Goal: Task Accomplishment & Management: Use online tool/utility

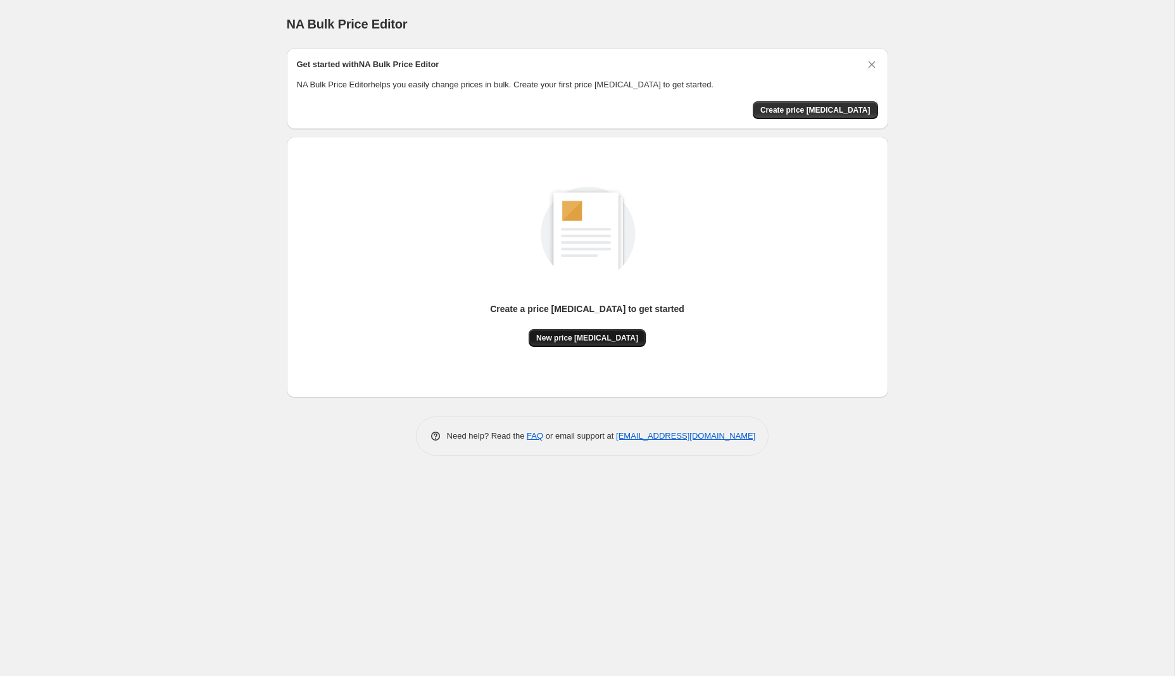
click at [588, 335] on span "New price [MEDICAL_DATA]" at bounding box center [587, 338] width 102 height 10
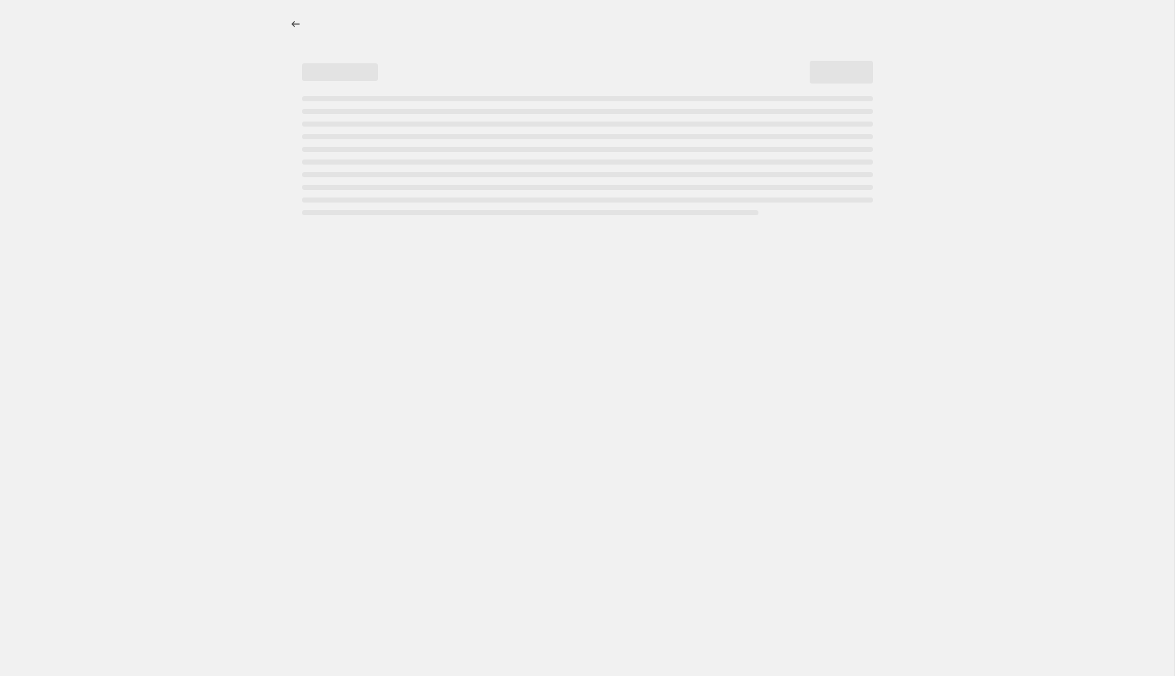
select select "percentage"
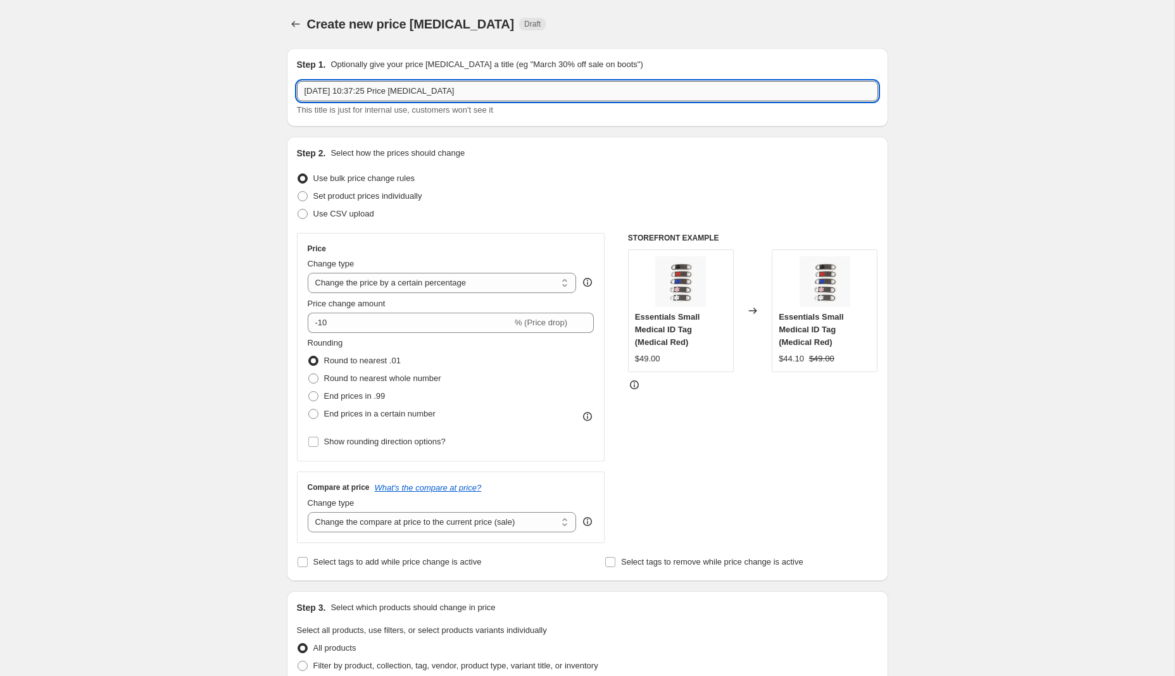
click at [455, 83] on input "21 Aug 2025, 10:37:25 Price change job" at bounding box center [587, 91] width 581 height 20
type input "Birthday week 4 - 40% off"
click at [374, 283] on select "Change the price to a certain amount Change the price by a certain amount Chang…" at bounding box center [442, 283] width 269 height 20
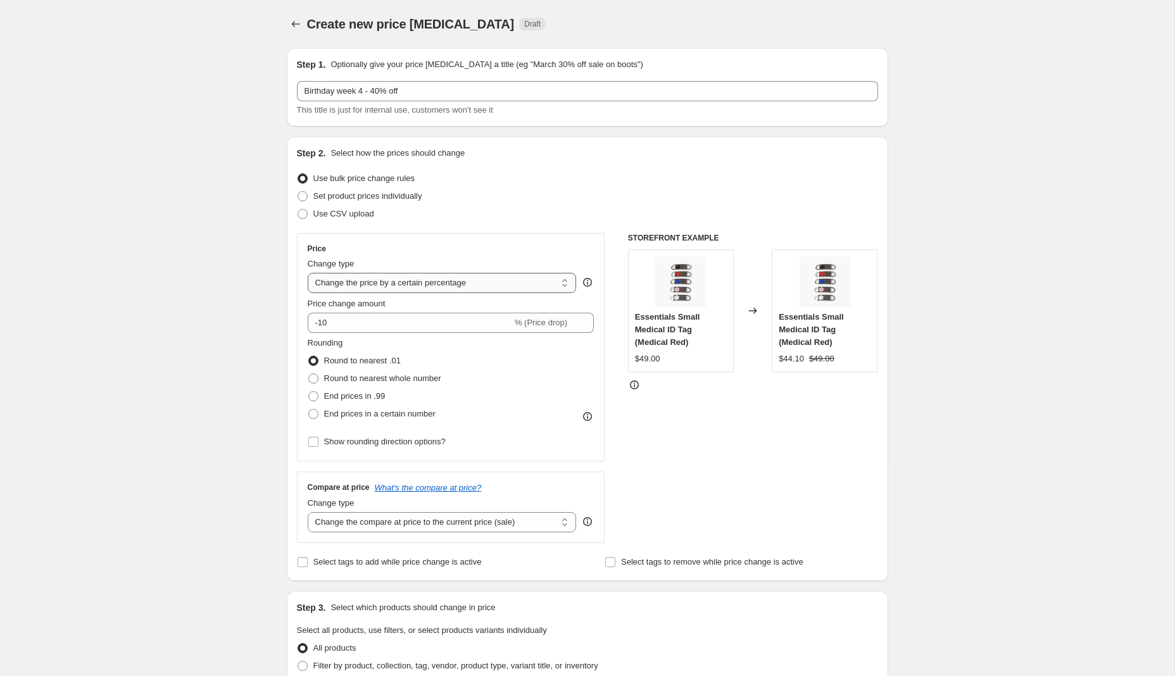
click at [308, 273] on select "Change the price to a certain amount Change the price by a certain amount Chang…" at bounding box center [442, 283] width 269 height 20
click at [356, 325] on input "-10" at bounding box center [410, 323] width 205 height 20
click at [324, 325] on input "-10" at bounding box center [410, 323] width 205 height 20
type input "-40"
click at [312, 398] on span at bounding box center [313, 396] width 10 height 10
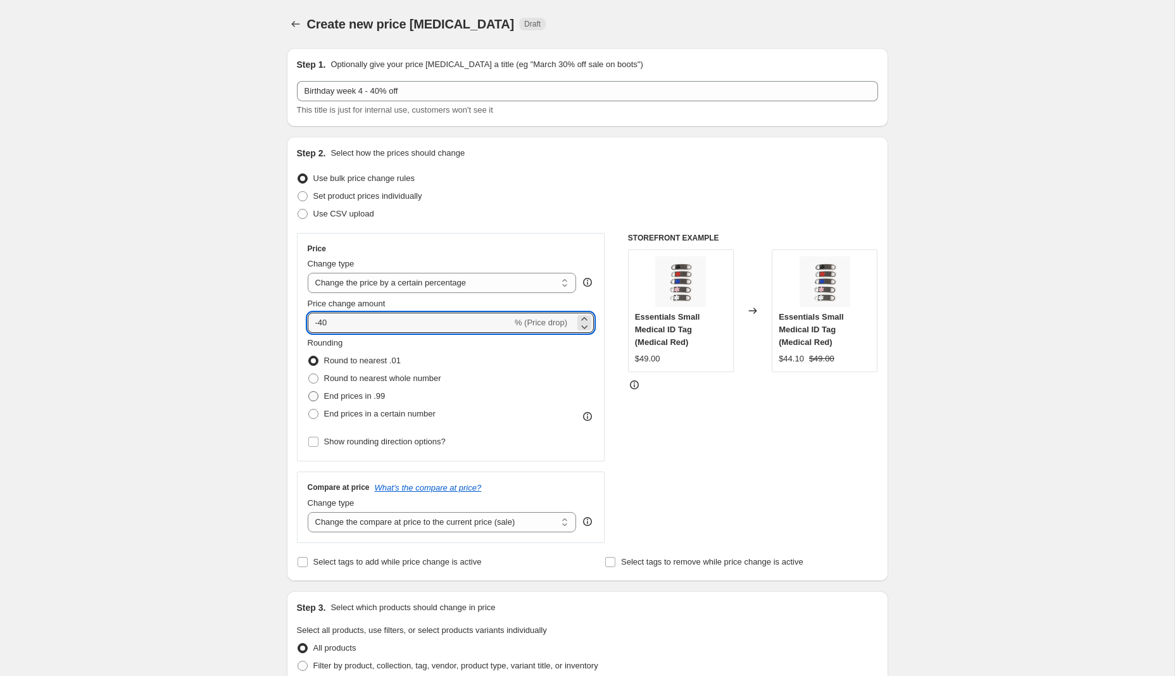
click at [309, 392] on input "End prices in .99" at bounding box center [308, 391] width 1 height 1
radio input "true"
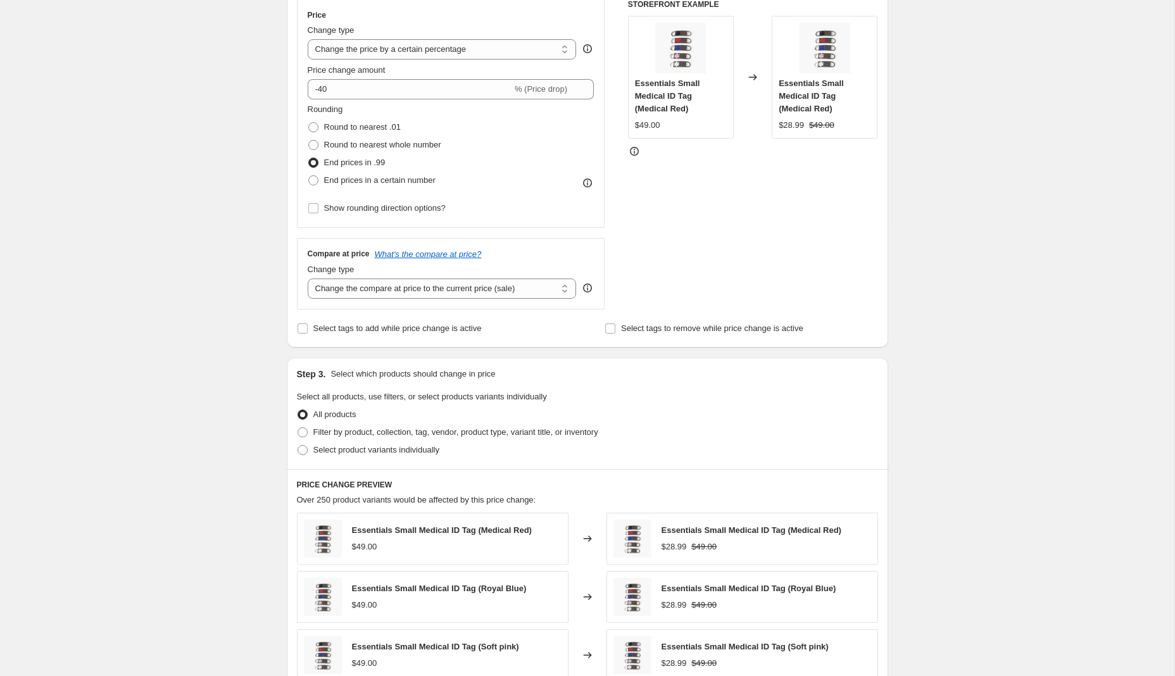
scroll to position [233, 0]
click at [315, 208] on input "Show rounding direction options?" at bounding box center [313, 209] width 10 height 10
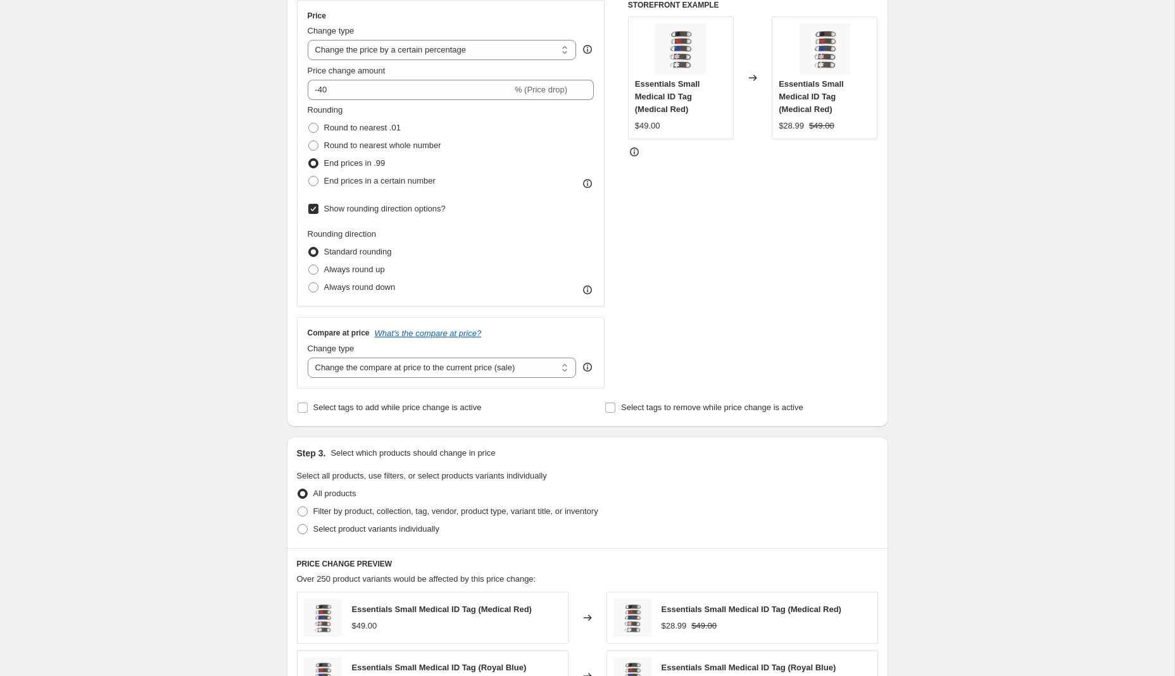
click at [315, 208] on input "Show rounding direction options?" at bounding box center [313, 209] width 10 height 10
checkbox input "false"
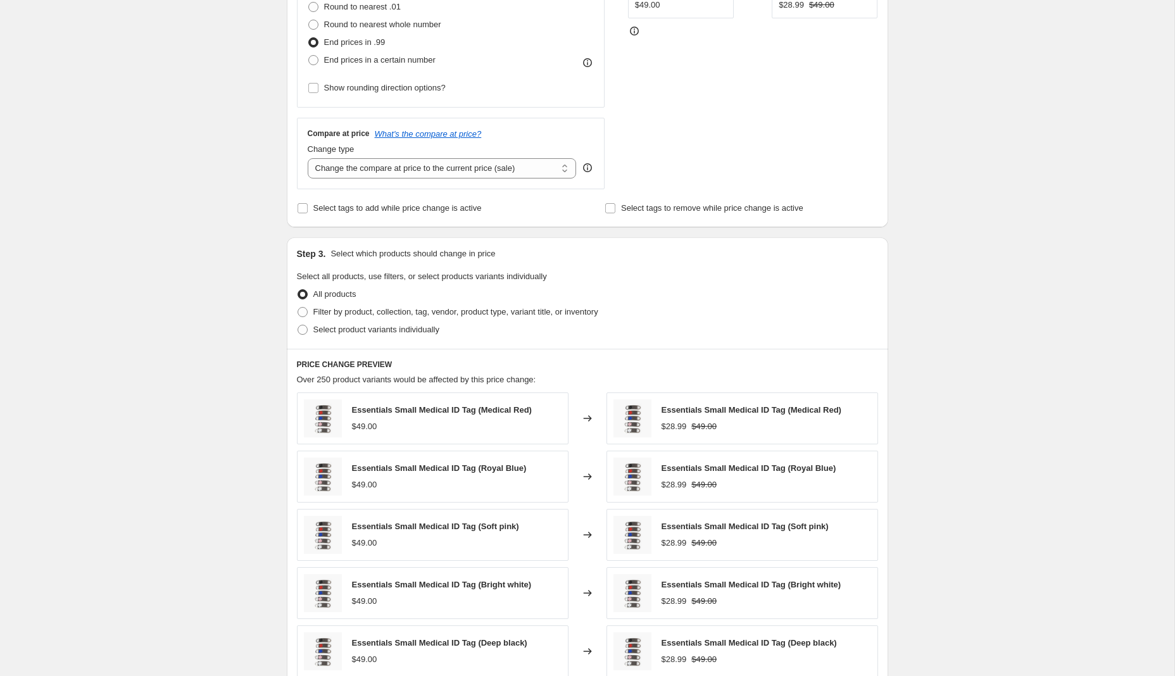
scroll to position [355, 0]
click at [305, 308] on span at bounding box center [303, 312] width 10 height 10
click at [298, 307] on input "Filter by product, collection, tag, vendor, product type, variant title, or inv…" at bounding box center [298, 307] width 1 height 1
radio input "true"
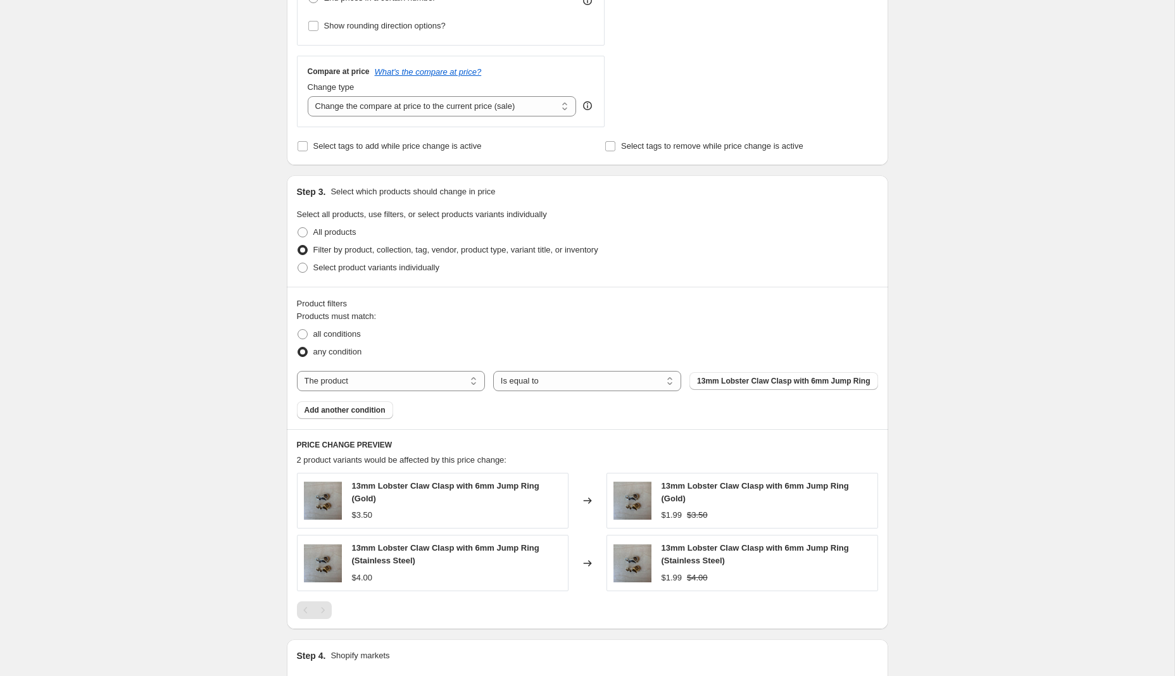
scroll to position [417, 0]
click at [343, 384] on select "The product The product's collection The product's tag The product's vendor The…" at bounding box center [391, 380] width 188 height 20
select select "collection"
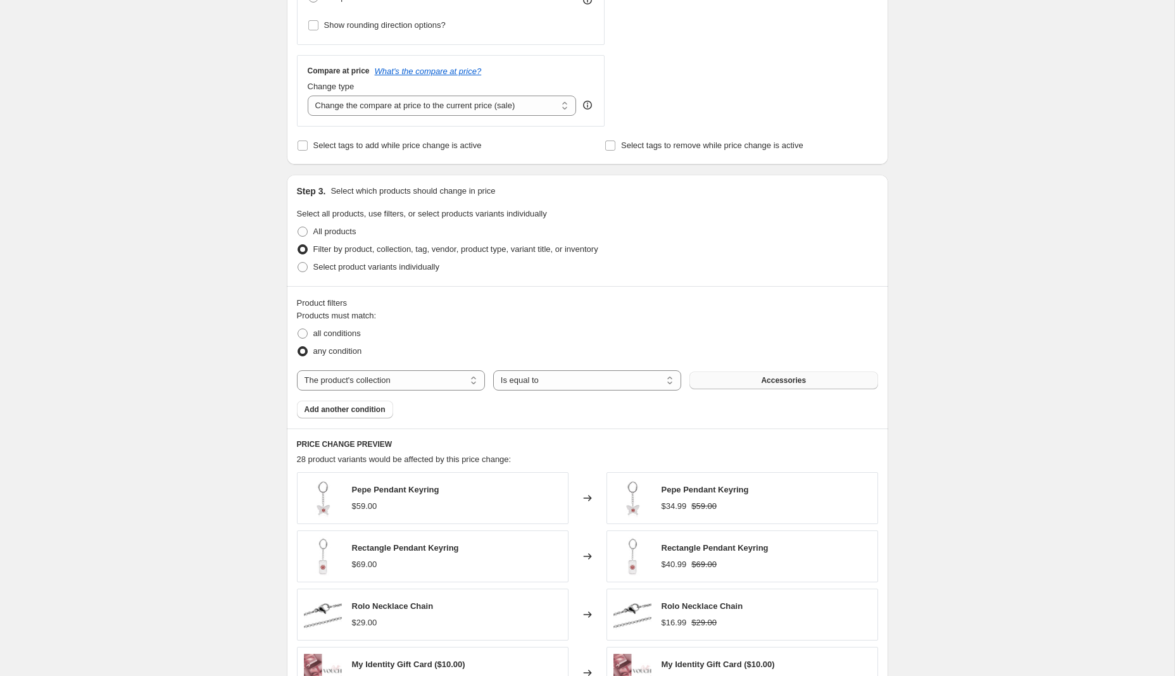
click at [749, 379] on button "Accessories" at bounding box center [784, 381] width 188 height 18
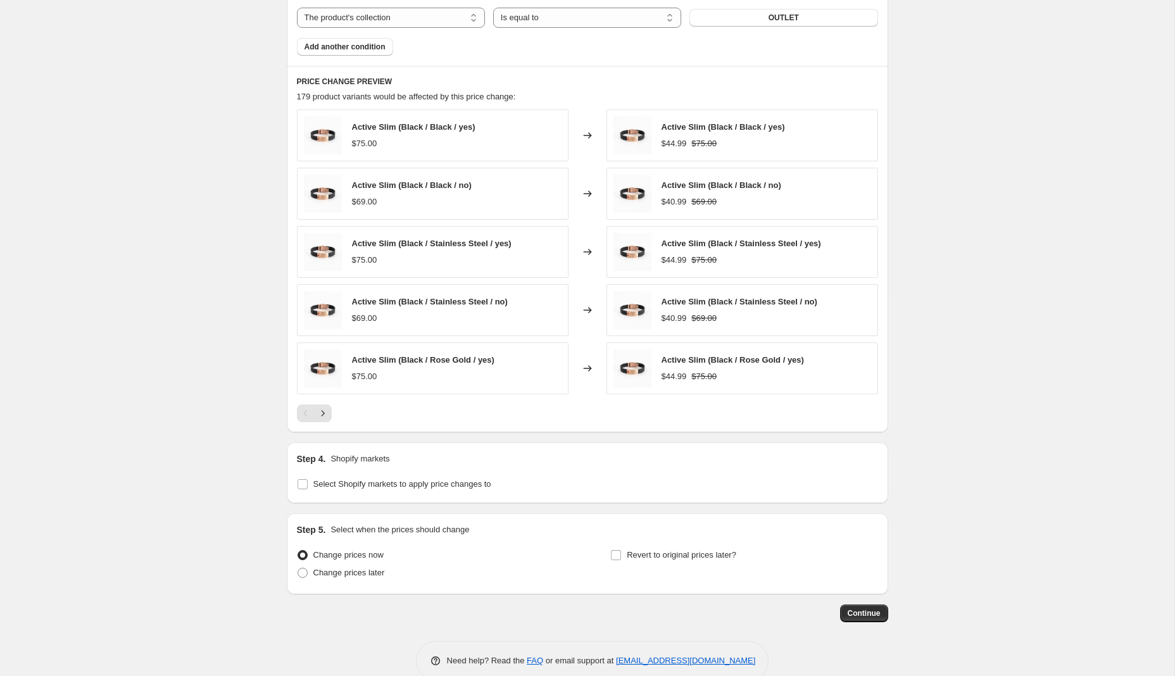
scroll to position [803, 0]
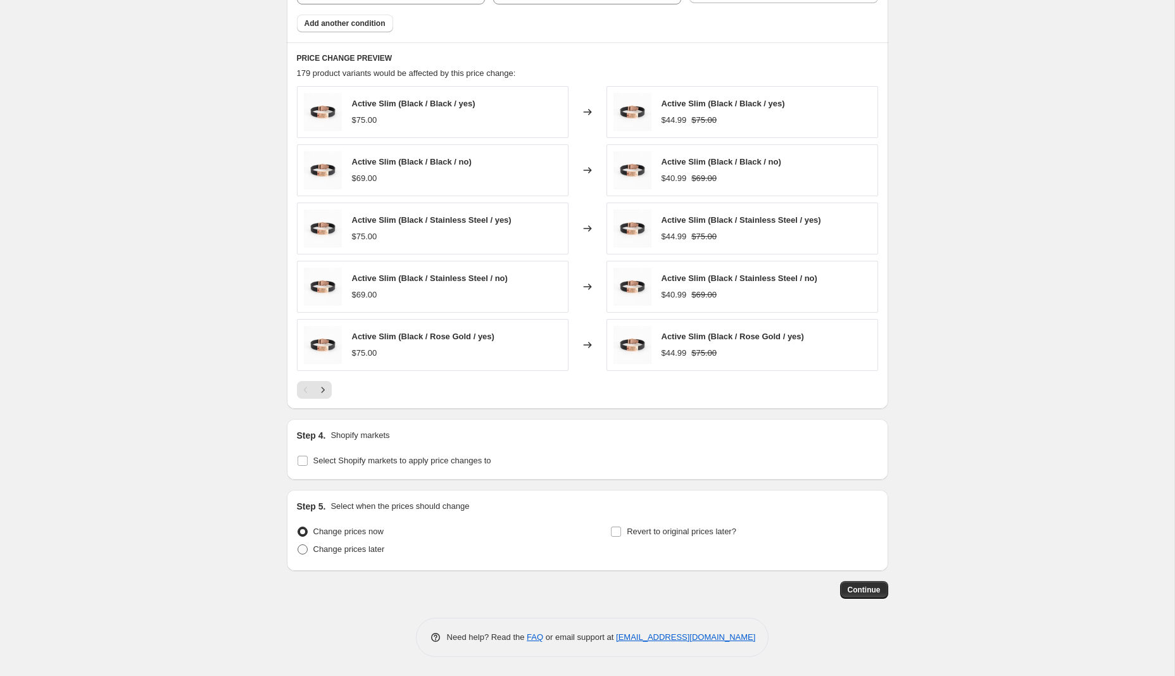
click at [300, 552] on span at bounding box center [303, 550] width 10 height 10
click at [298, 545] on input "Change prices later" at bounding box center [298, 545] width 1 height 1
radio input "true"
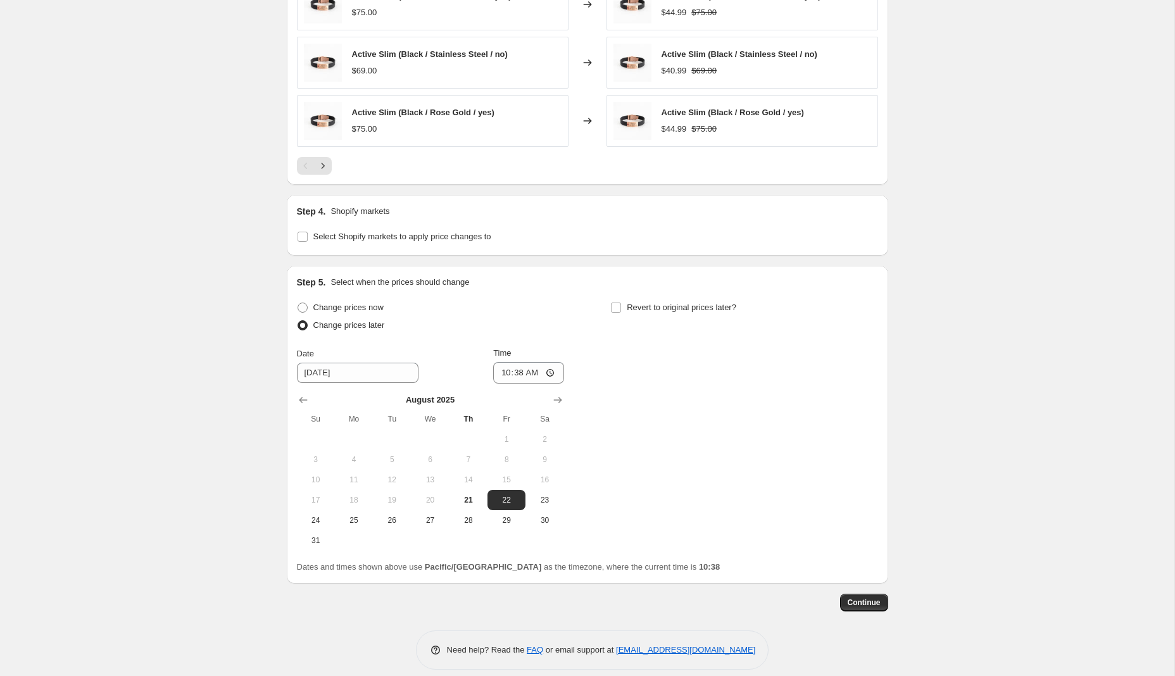
scroll to position [1040, 0]
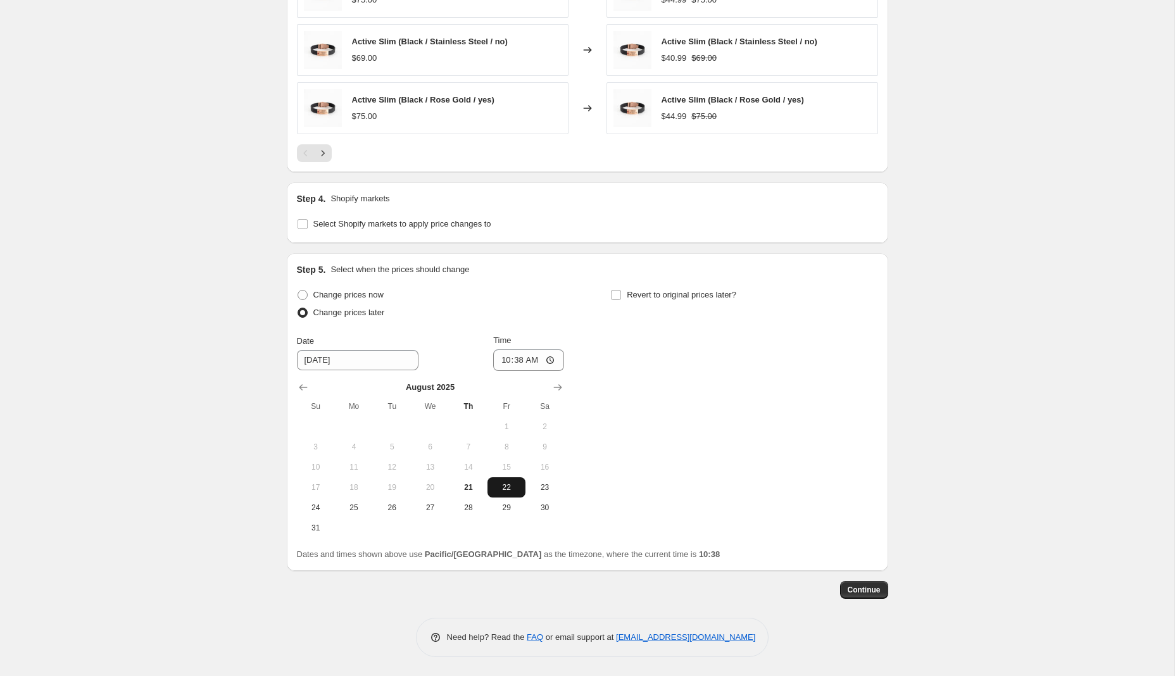
click at [502, 483] on span "22" at bounding box center [507, 488] width 28 height 10
click at [507, 509] on span "29" at bounding box center [507, 508] width 28 height 10
click at [508, 489] on span "22" at bounding box center [507, 488] width 28 height 10
type input "8/22/2025"
click at [616, 296] on input "Revert to original prices later?" at bounding box center [616, 295] width 10 height 10
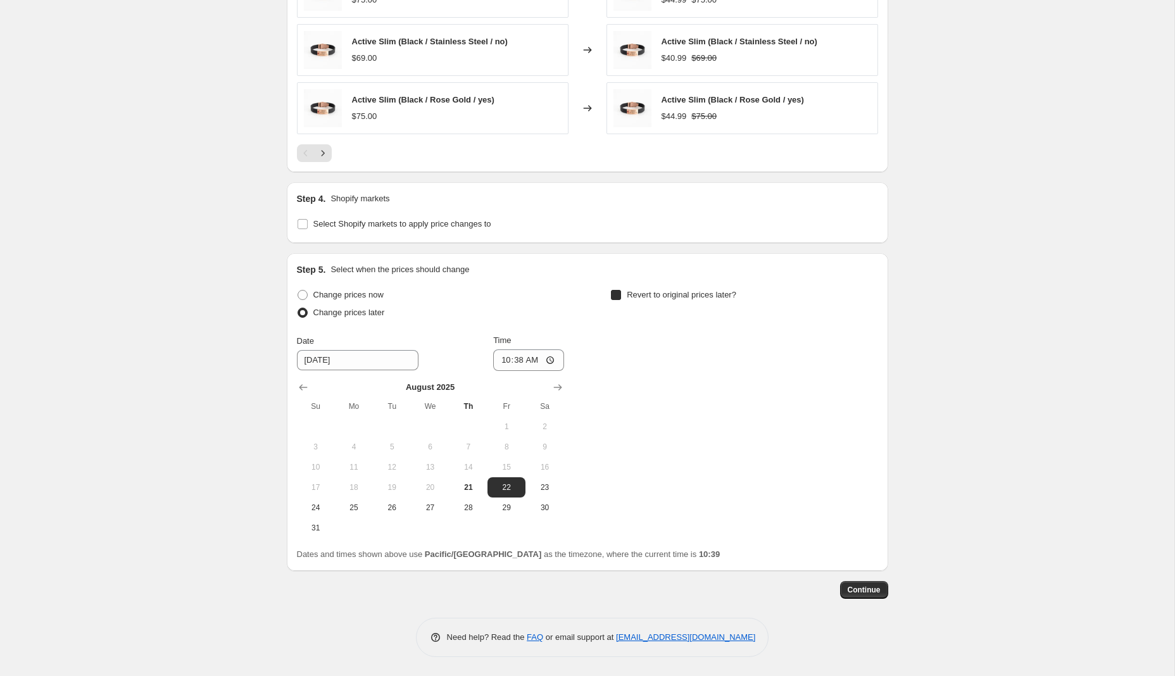
checkbox input "true"
click at [819, 506] on span "29" at bounding box center [821, 508] width 28 height 10
type input "8/29/2025"
click at [512, 359] on input "10:38" at bounding box center [528, 361] width 71 height 22
click at [507, 362] on input "10:38" at bounding box center [528, 361] width 71 height 22
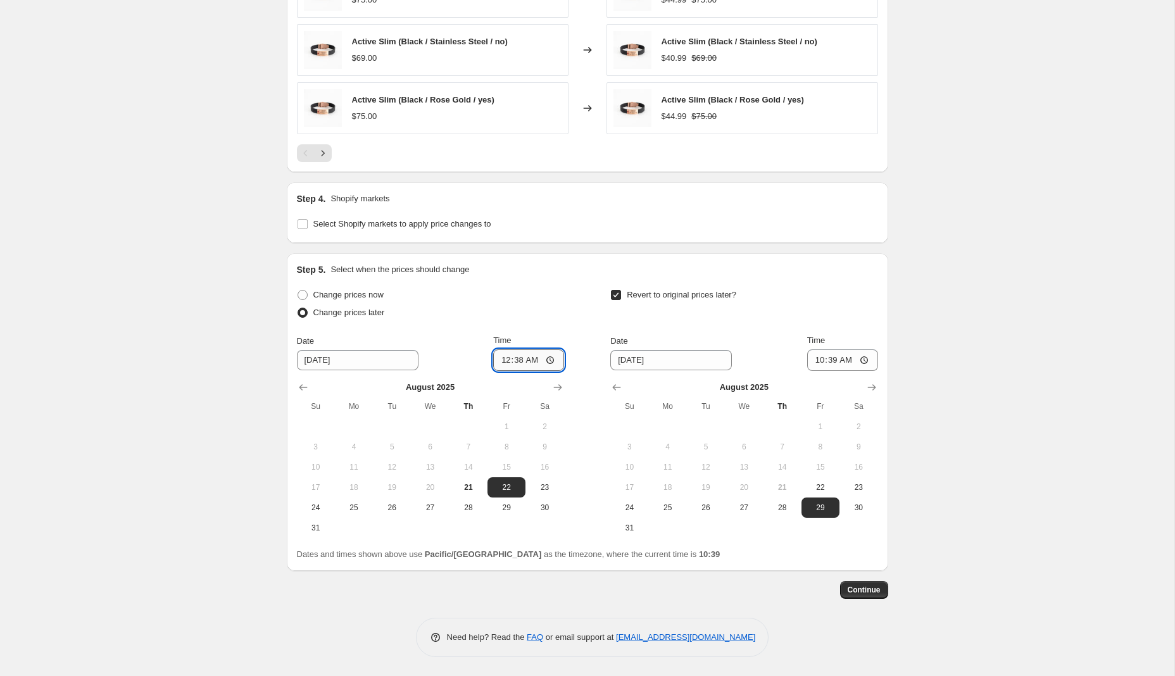
type input "00:00"
click at [821, 362] on input "10:39" at bounding box center [842, 361] width 71 height 22
click at [828, 362] on input "11:39" at bounding box center [842, 361] width 71 height 22
type input "23:59"
click at [857, 589] on span "Continue" at bounding box center [864, 590] width 33 height 10
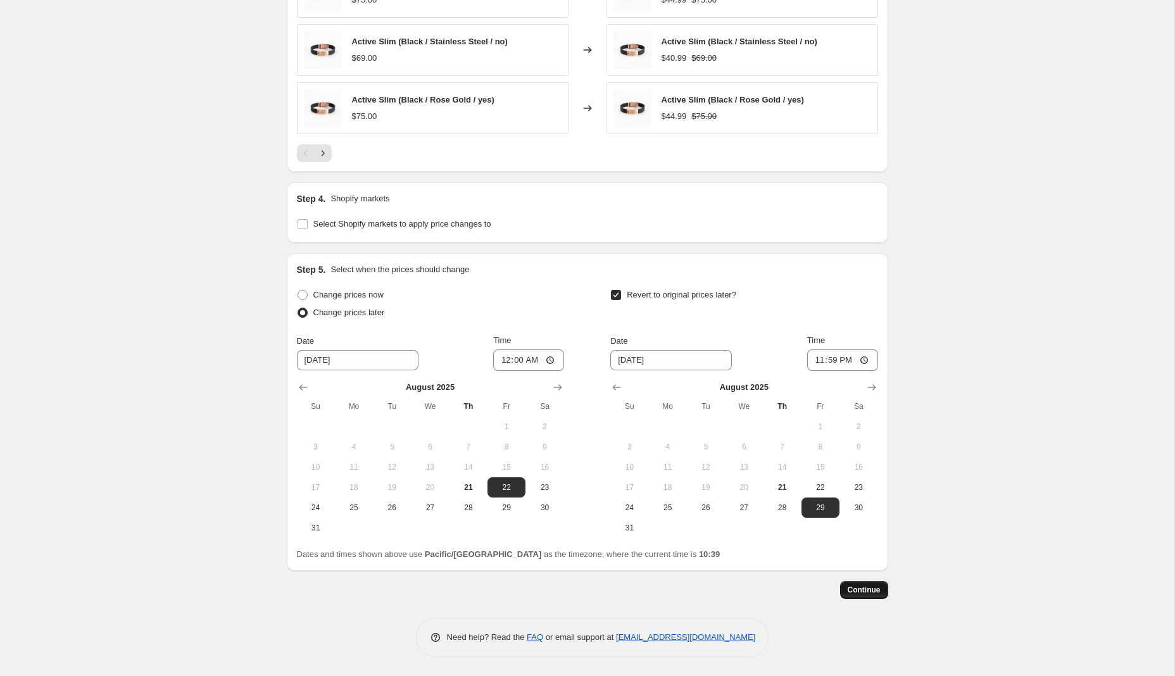
scroll to position [0, 0]
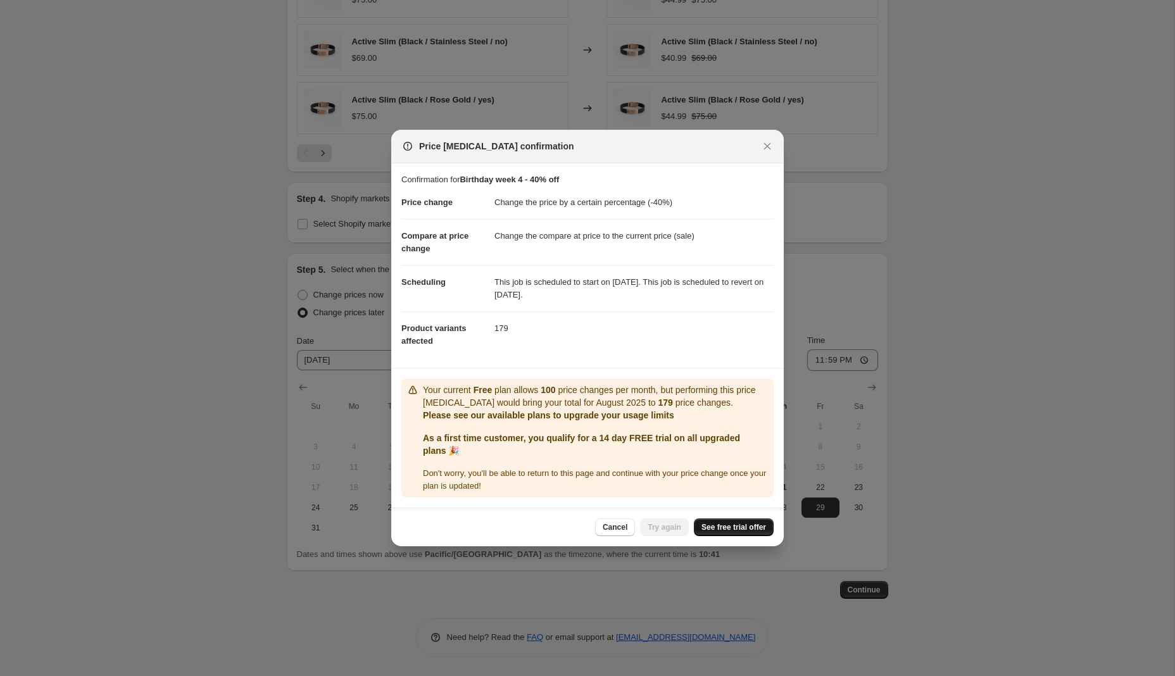
click at [730, 529] on span "See free trial offer" at bounding box center [734, 527] width 65 height 10
click at [764, 145] on icon "Close" at bounding box center [767, 146] width 13 height 13
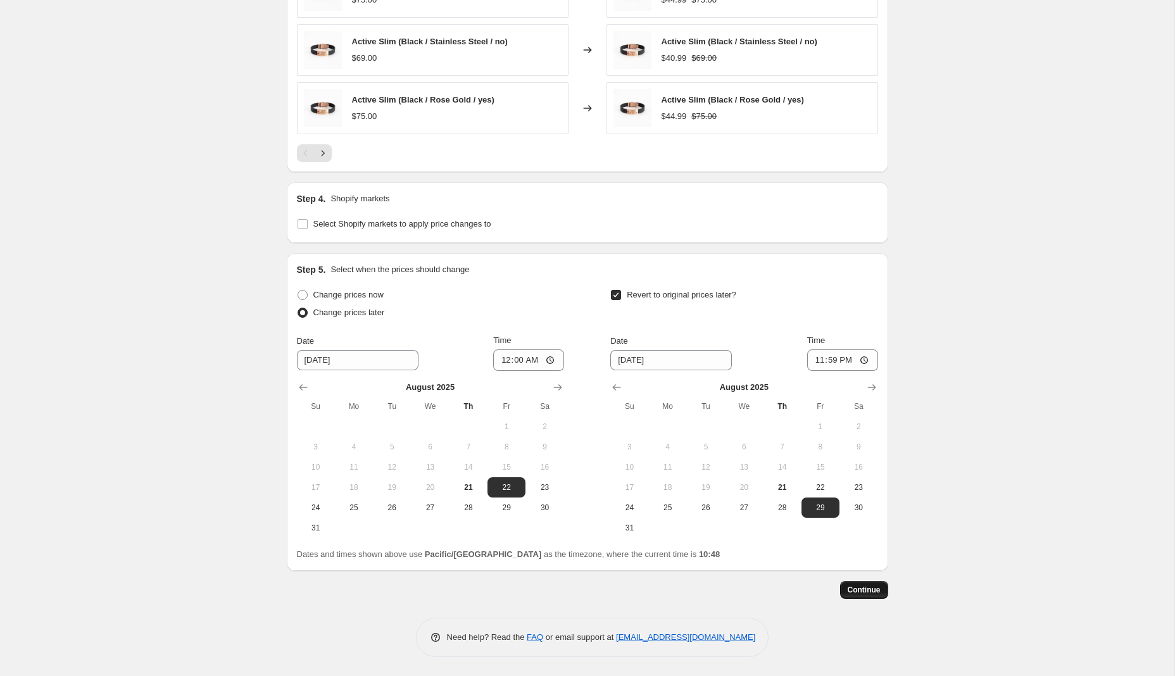
click at [865, 597] on button "Continue" at bounding box center [864, 590] width 48 height 18
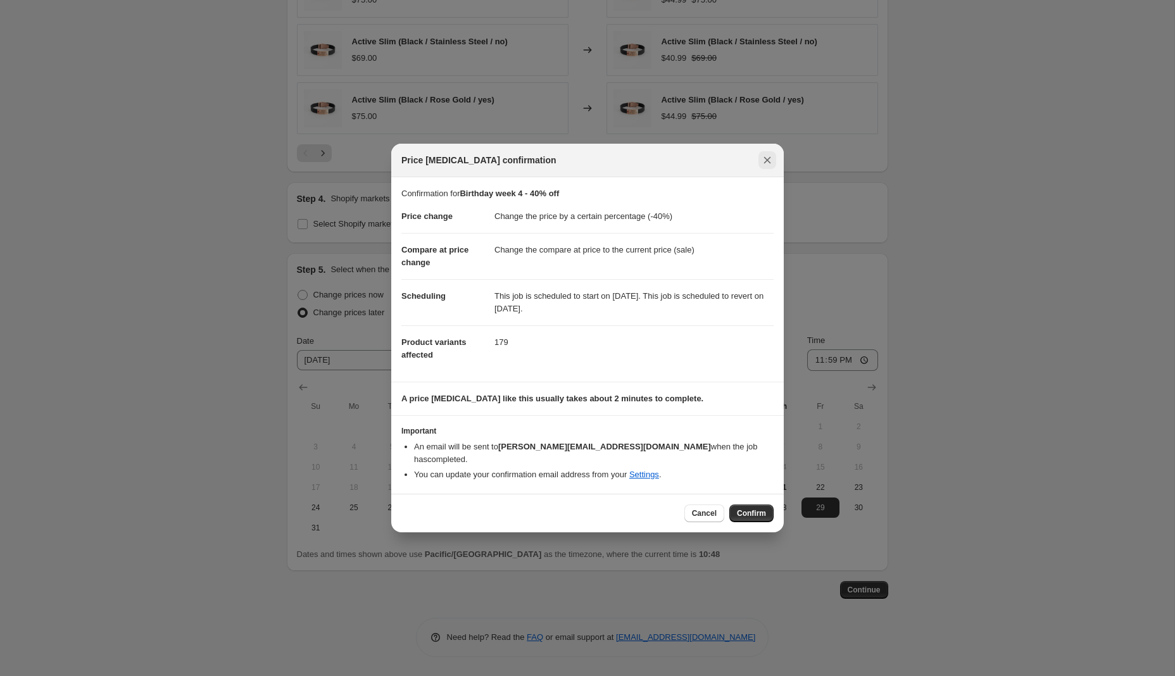
click at [771, 167] on icon "Close" at bounding box center [767, 160] width 13 height 13
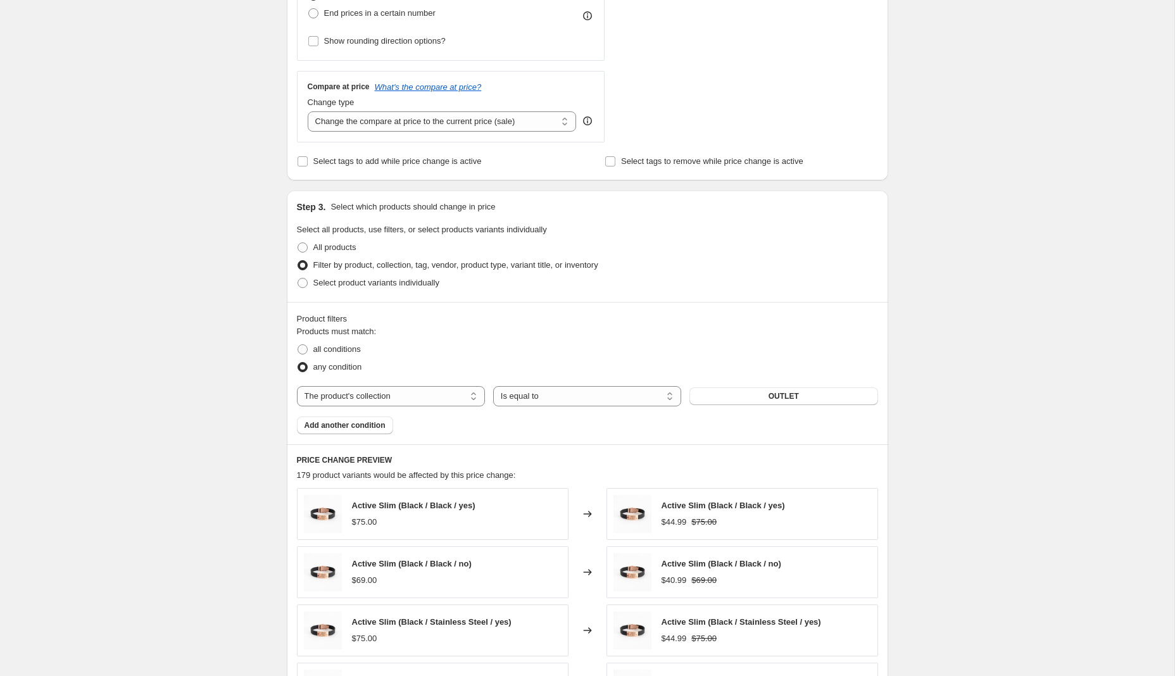
scroll to position [400, 0]
click at [355, 426] on span "Add another condition" at bounding box center [345, 427] width 81 height 10
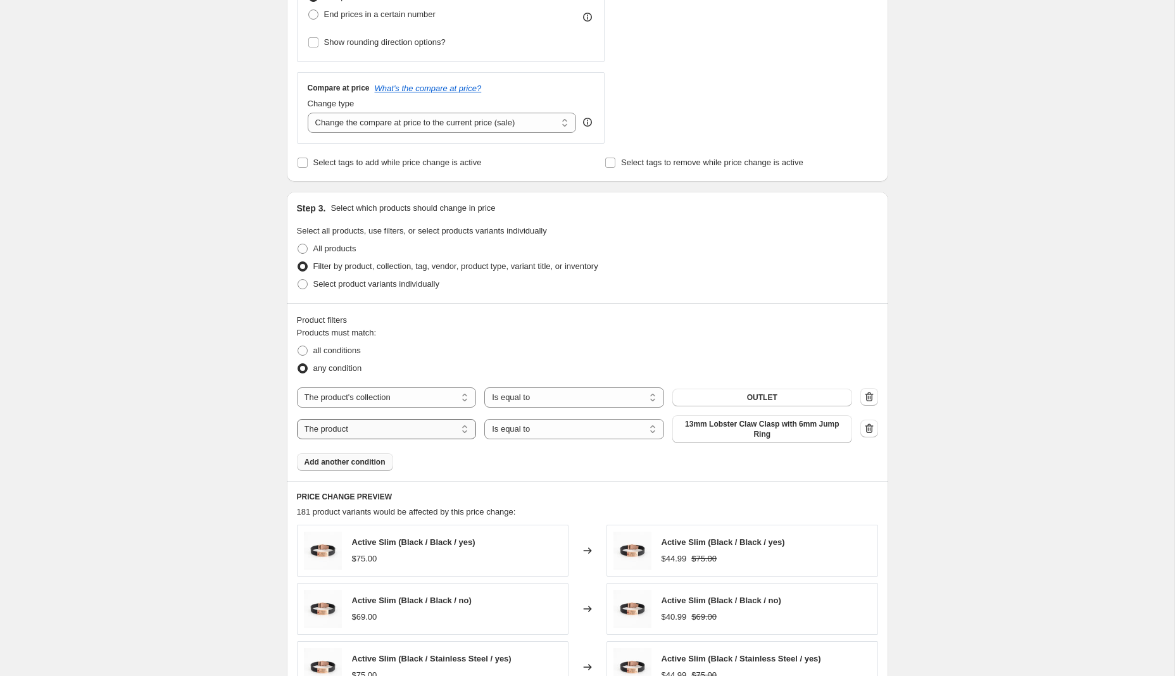
click at [355, 429] on select "The product The product's collection The product's tag The product's vendor The…" at bounding box center [387, 429] width 180 height 20
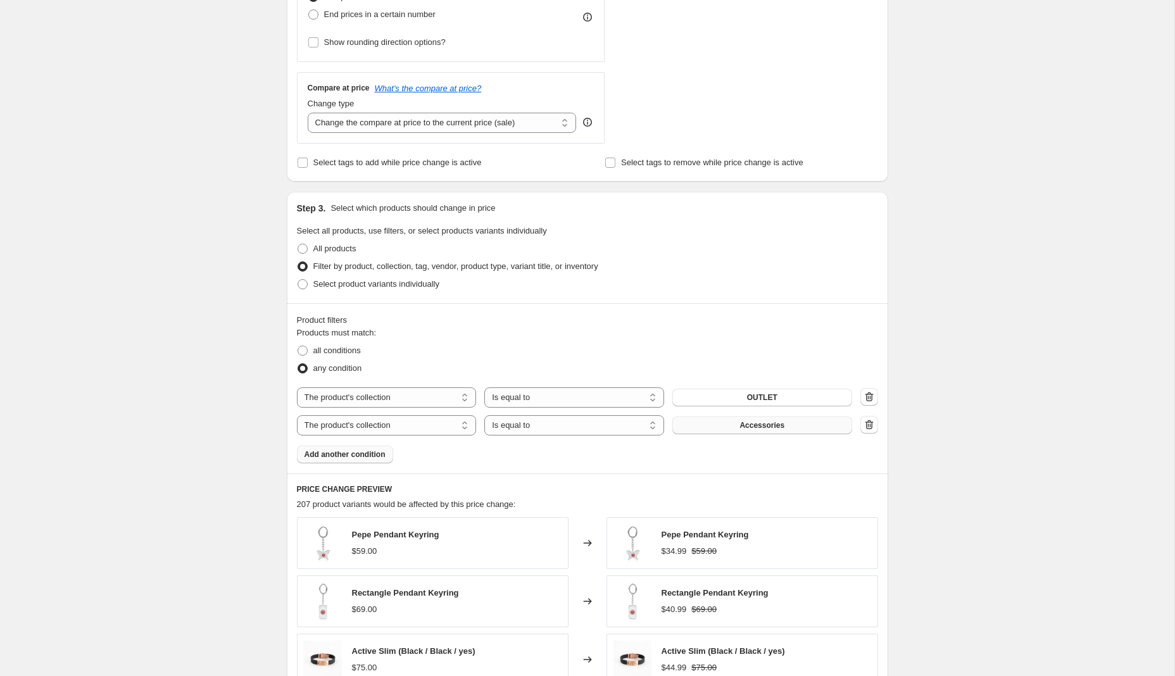
click at [763, 426] on span "Accessories" at bounding box center [762, 425] width 45 height 10
click at [443, 424] on select "The product The product's collection The product's tag The product's vendor The…" at bounding box center [387, 425] width 180 height 20
select select "product"
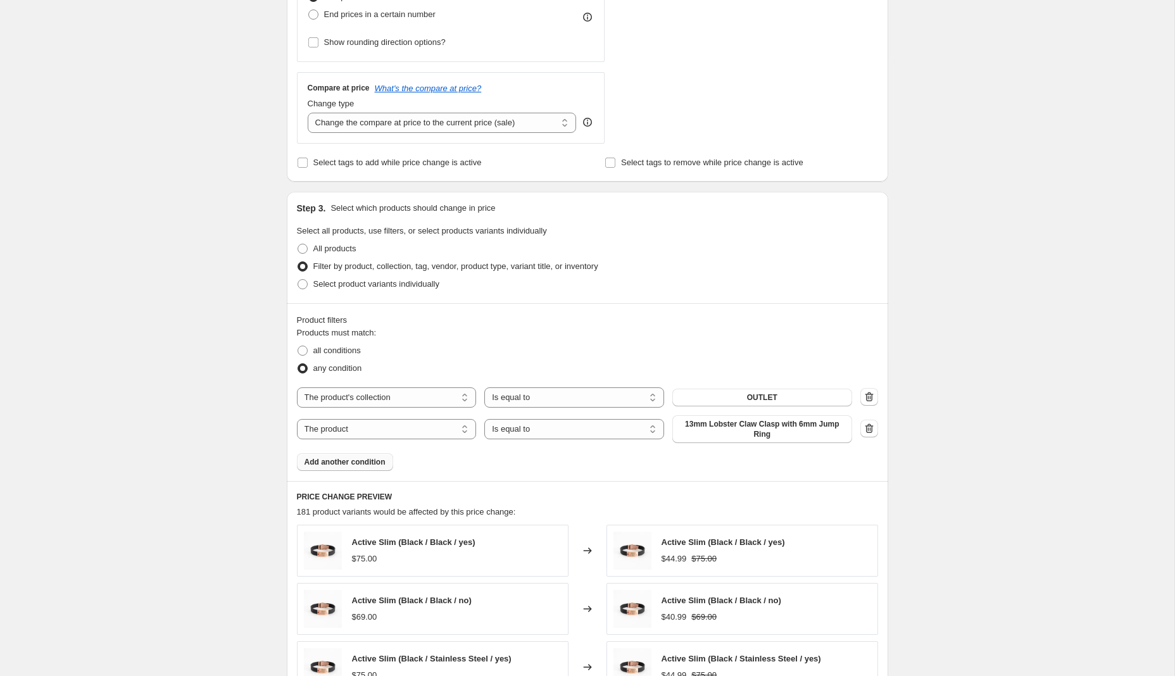
click at [736, 427] on span "13mm Lobster Claw Clasp with 6mm Jump Ring" at bounding box center [762, 429] width 165 height 20
click at [868, 426] on icon "button" at bounding box center [869, 428] width 8 height 9
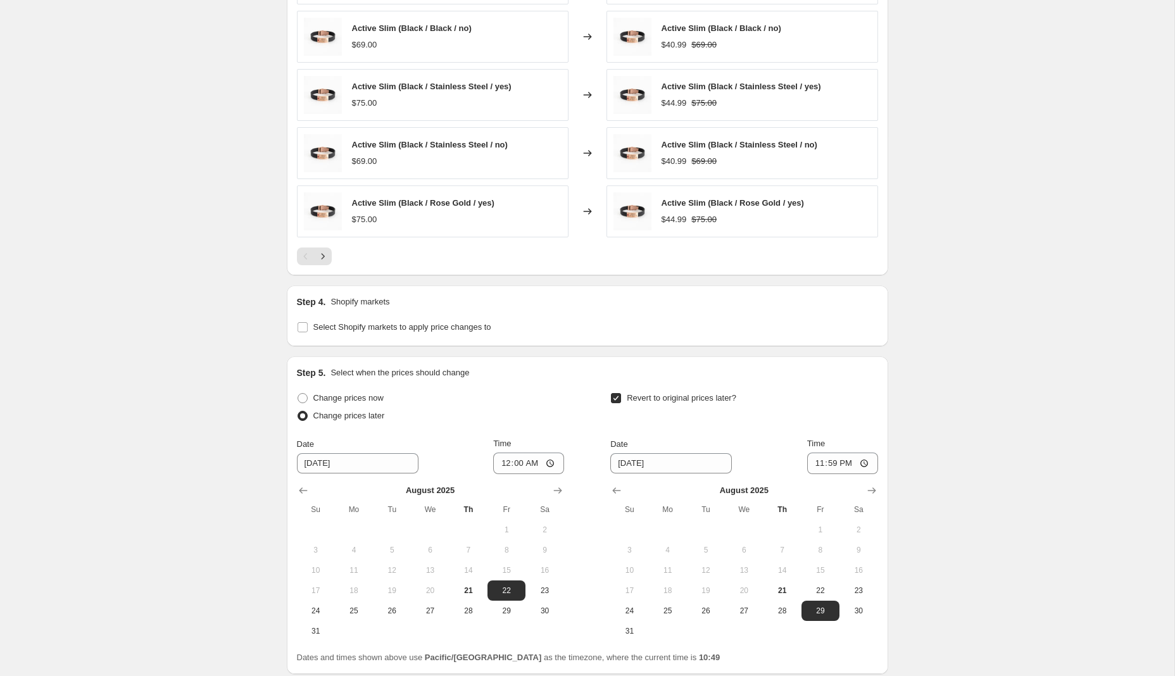
scroll to position [1040, 0]
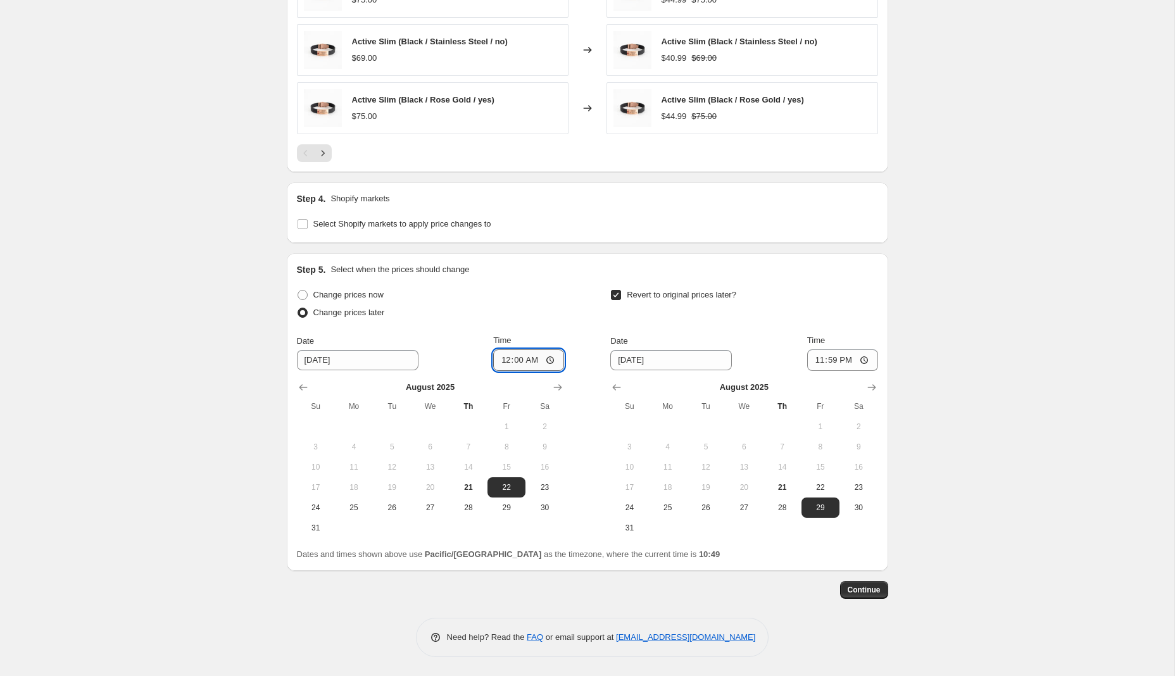
click at [521, 358] on input "00:00" at bounding box center [528, 361] width 71 height 22
type input "00:01"
click at [866, 593] on span "Continue" at bounding box center [864, 590] width 33 height 10
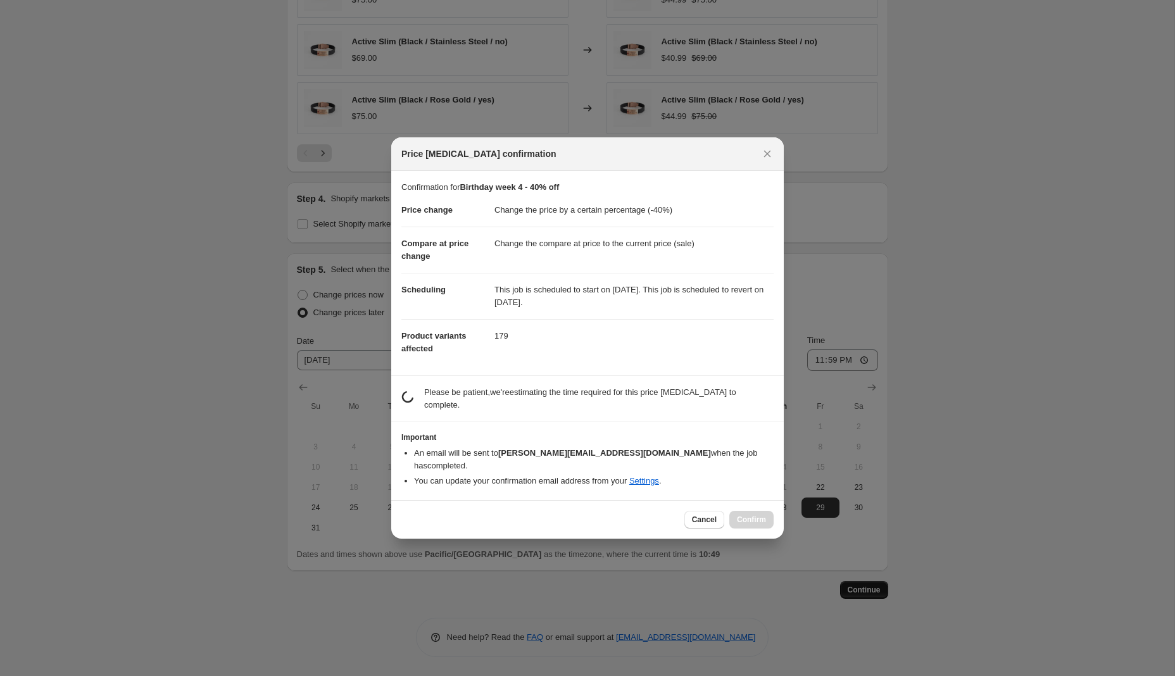
scroll to position [0, 0]
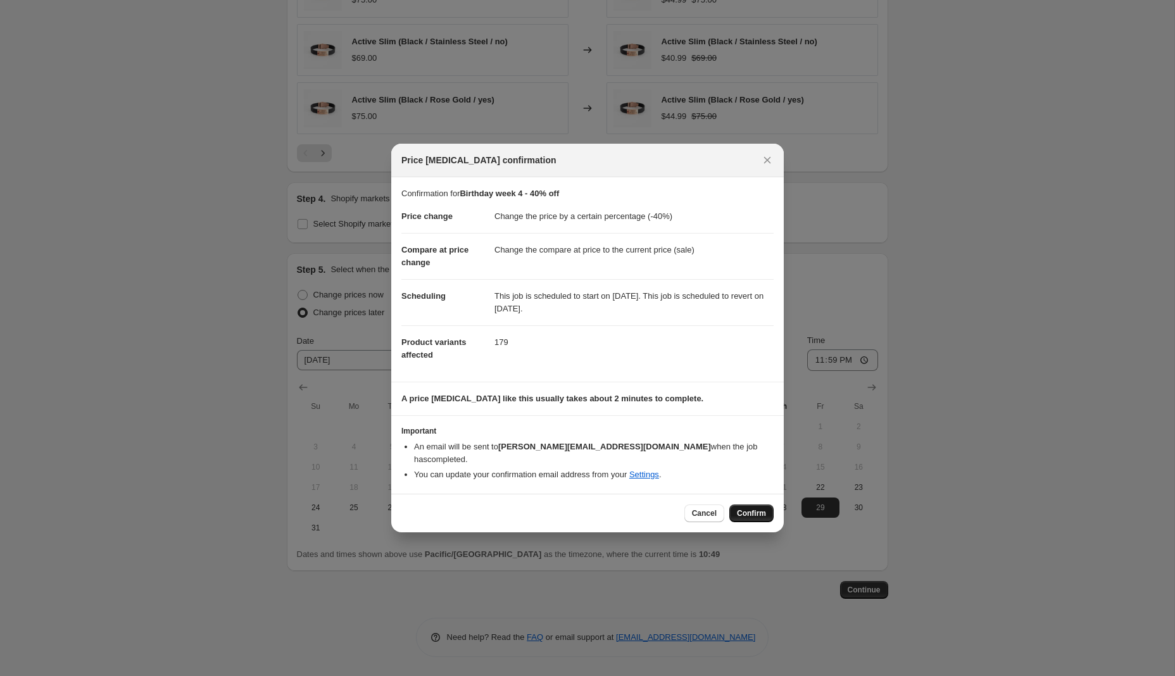
click at [746, 509] on span "Confirm" at bounding box center [751, 514] width 29 height 10
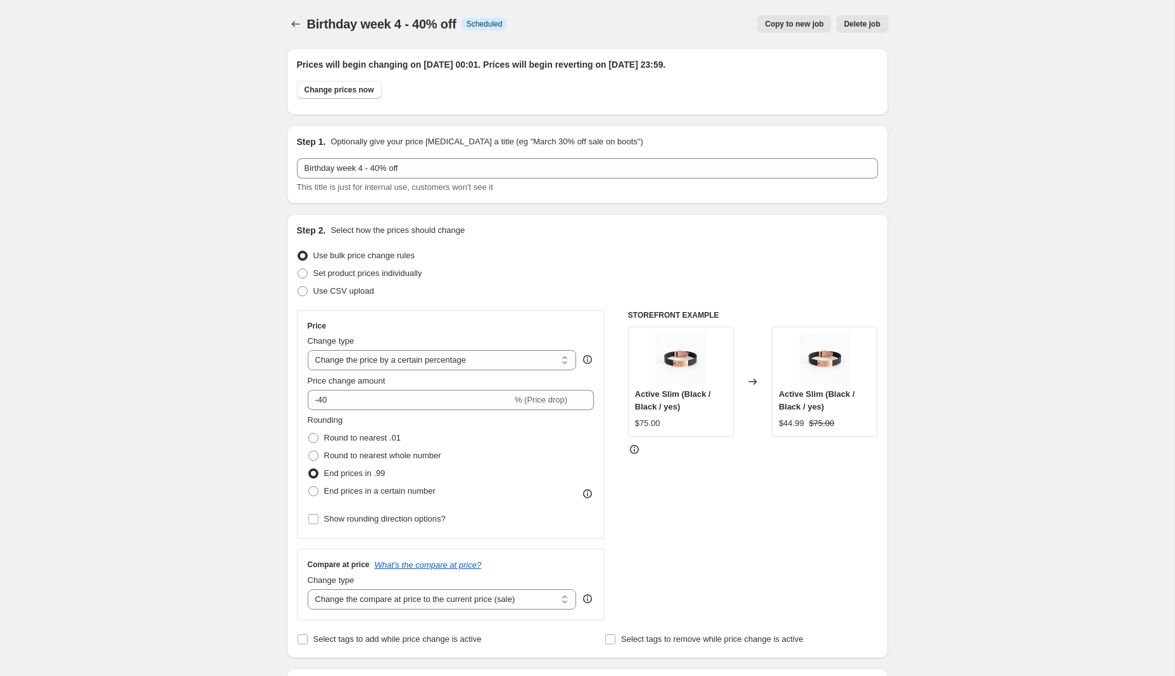
click at [782, 27] on span "Copy to new job" at bounding box center [794, 24] width 59 height 10
select select "percentage"
select select "collection"
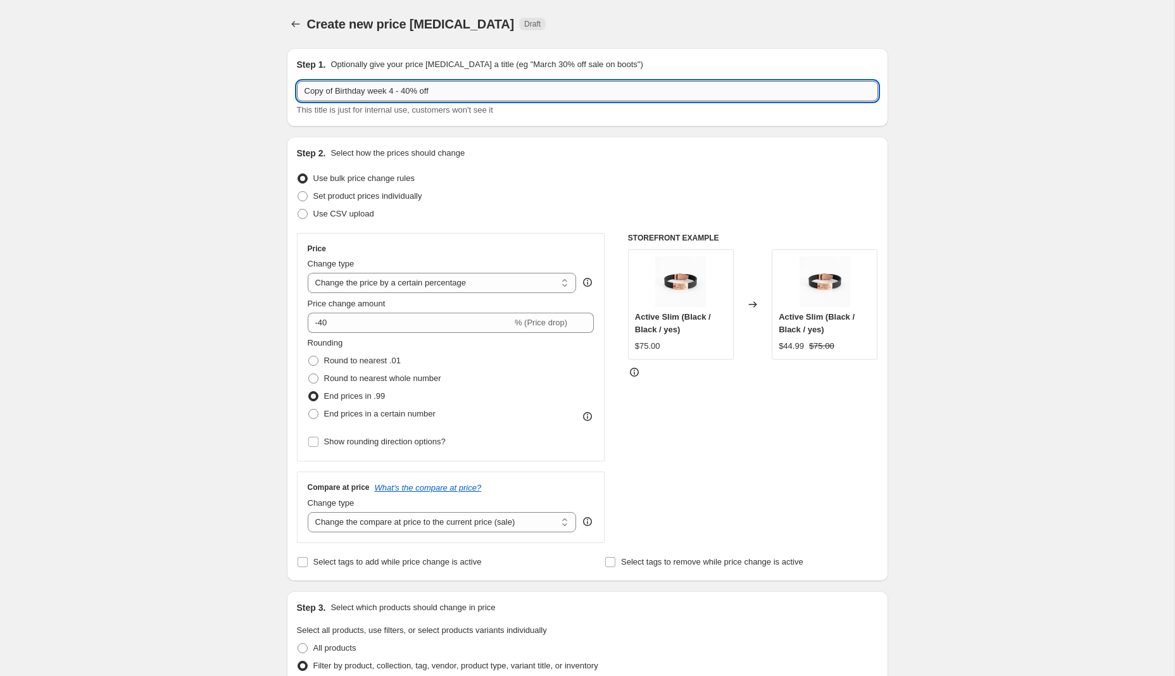
click at [382, 93] on input "Copy of Birthday week 4 - 40% off" at bounding box center [587, 91] width 581 height 20
type input "Drea test"
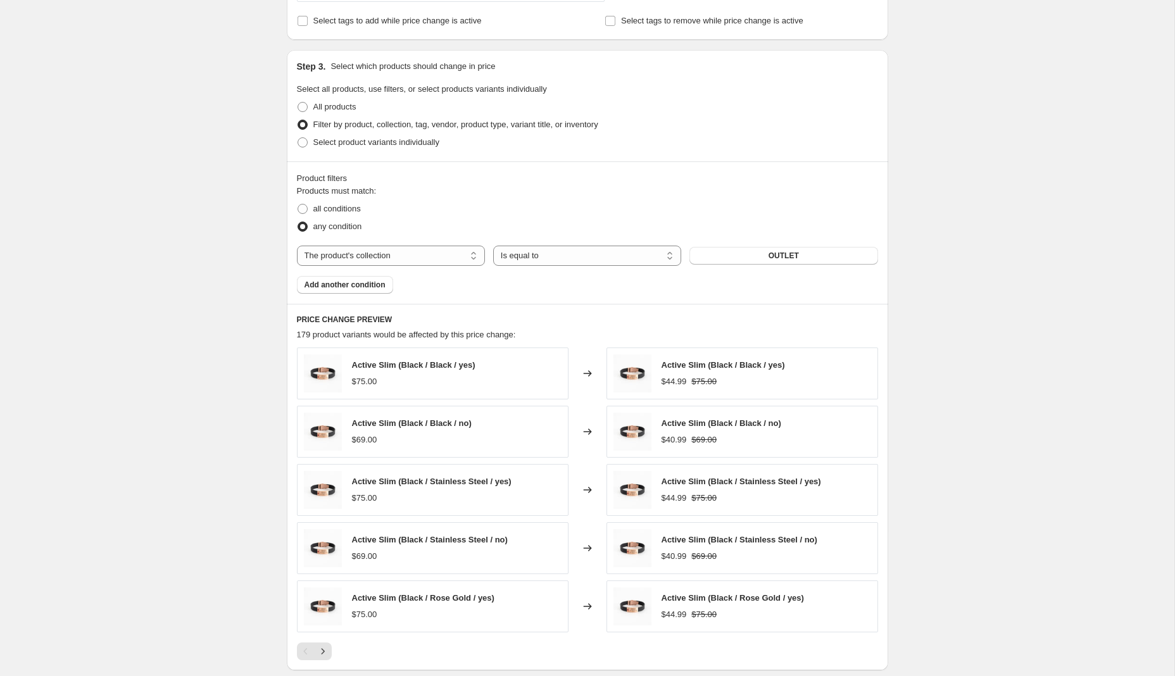
scroll to position [583, 0]
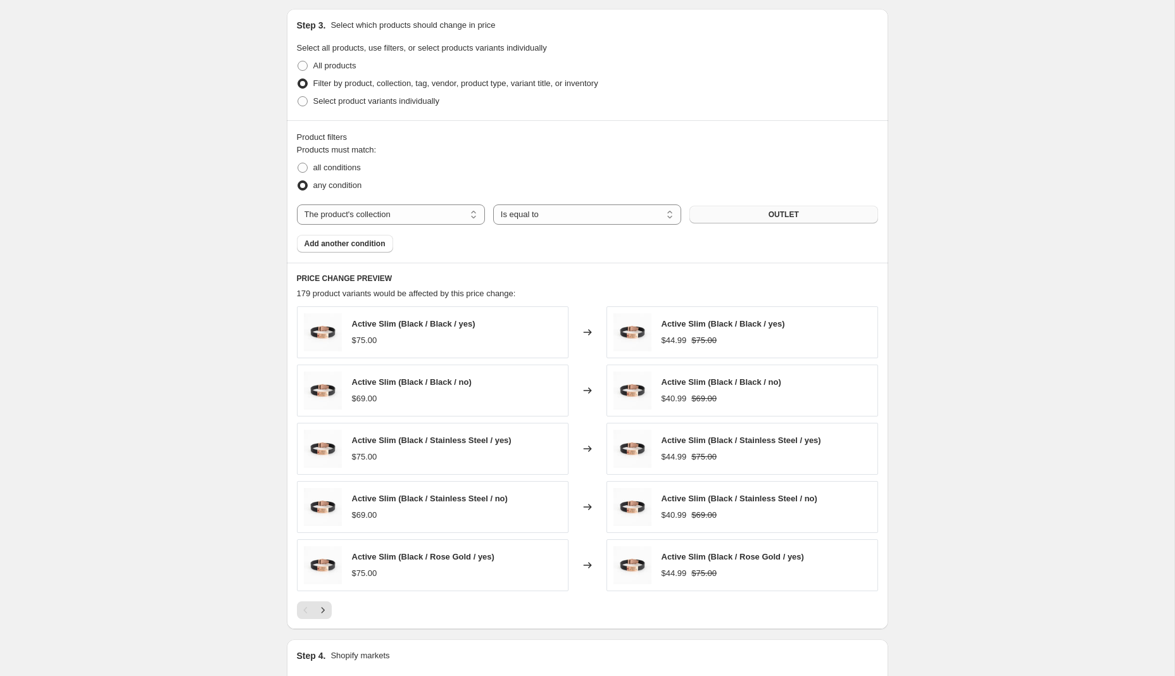
click at [783, 217] on span "OUTLET" at bounding box center [784, 215] width 30 height 10
click at [443, 217] on select "The product The product's collection The product's tag The product's vendor The…" at bounding box center [391, 215] width 188 height 20
select select "product"
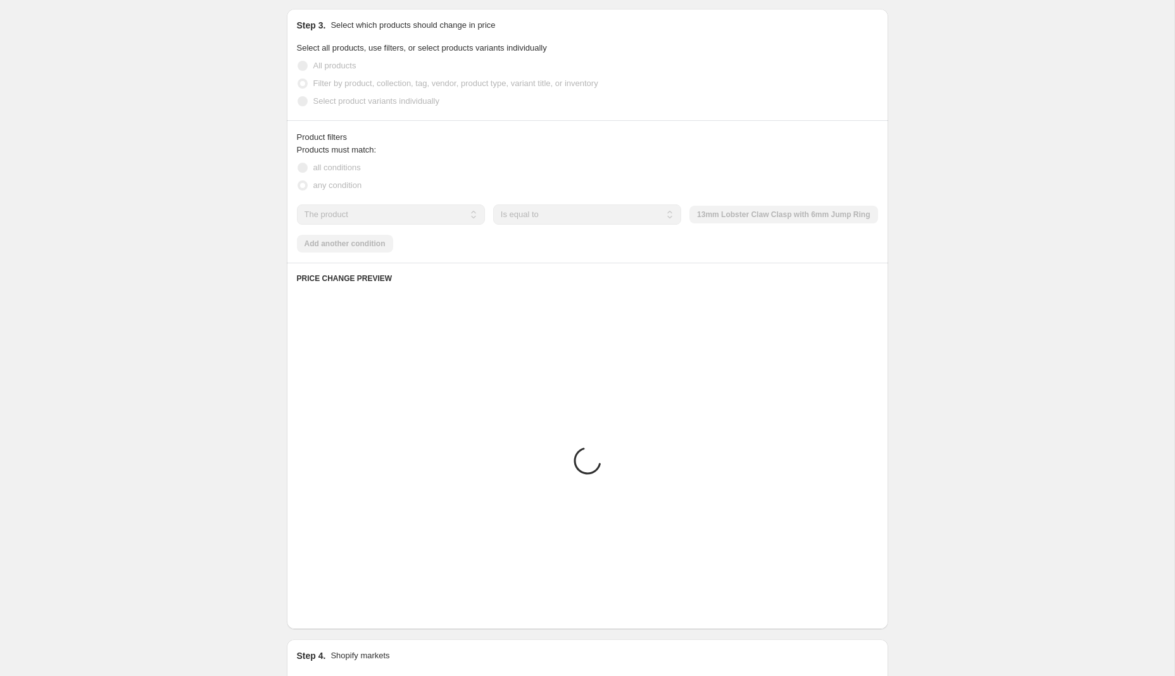
click at [809, 214] on div "The product The product's collection The product's tag The product's vendor The…" at bounding box center [587, 215] width 581 height 20
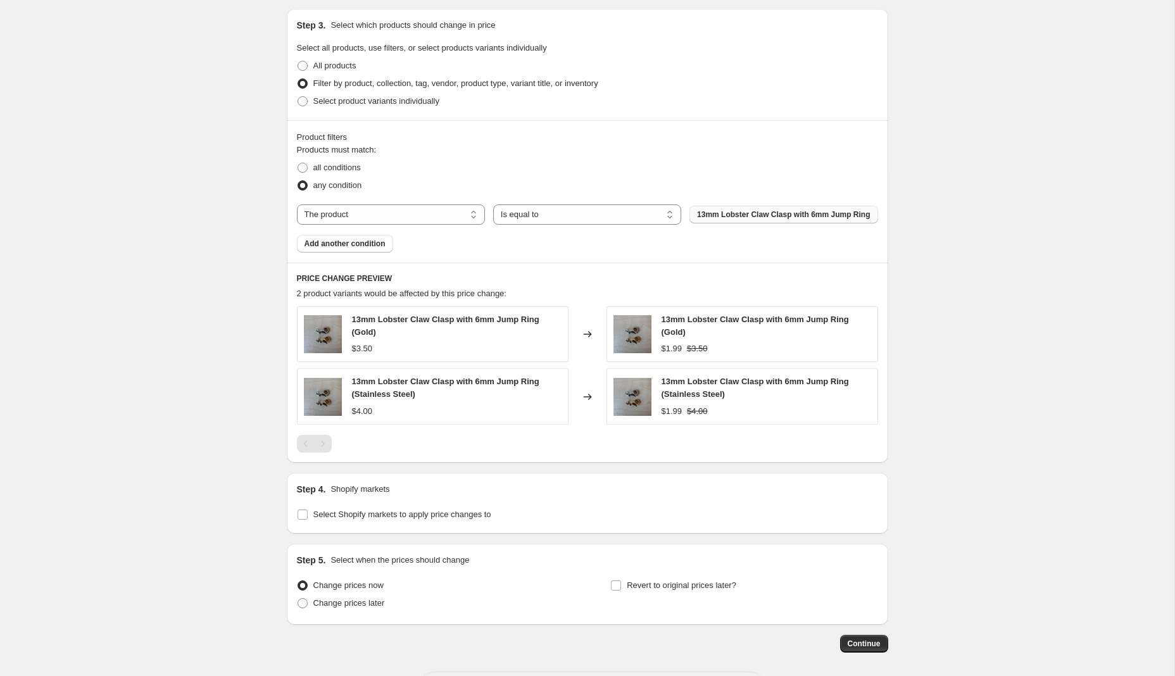
click at [773, 220] on span "13mm Lobster Claw Clasp with 6mm Jump Ring" at bounding box center [783, 215] width 173 height 10
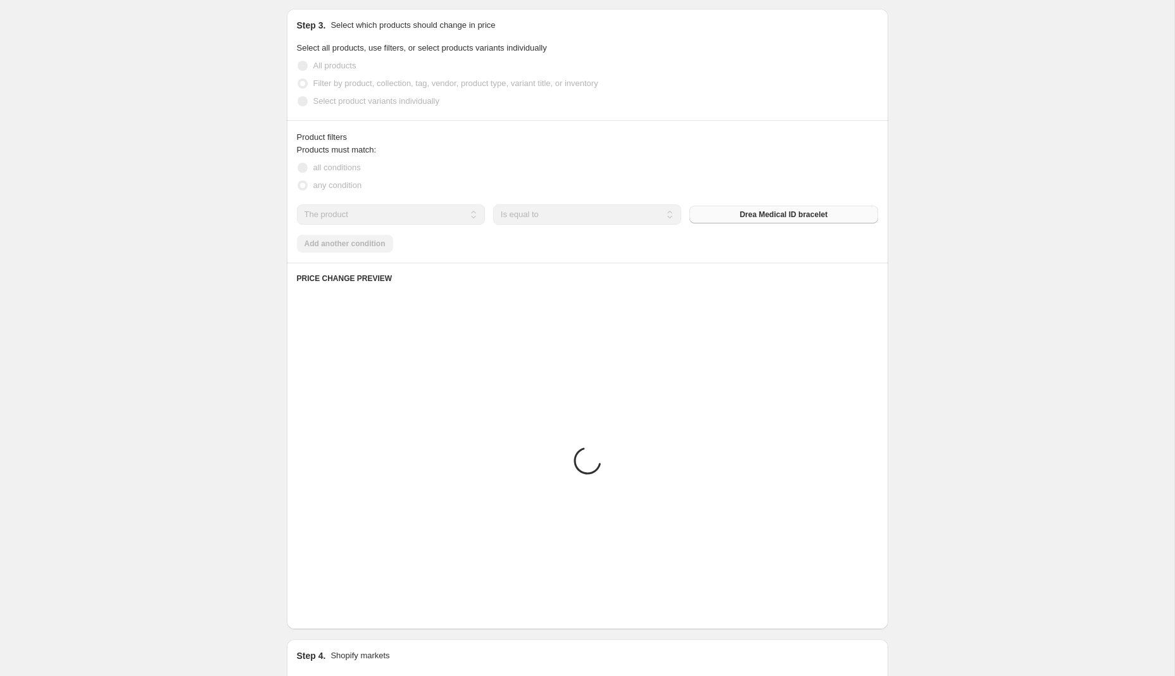
scroll to position [570, 0]
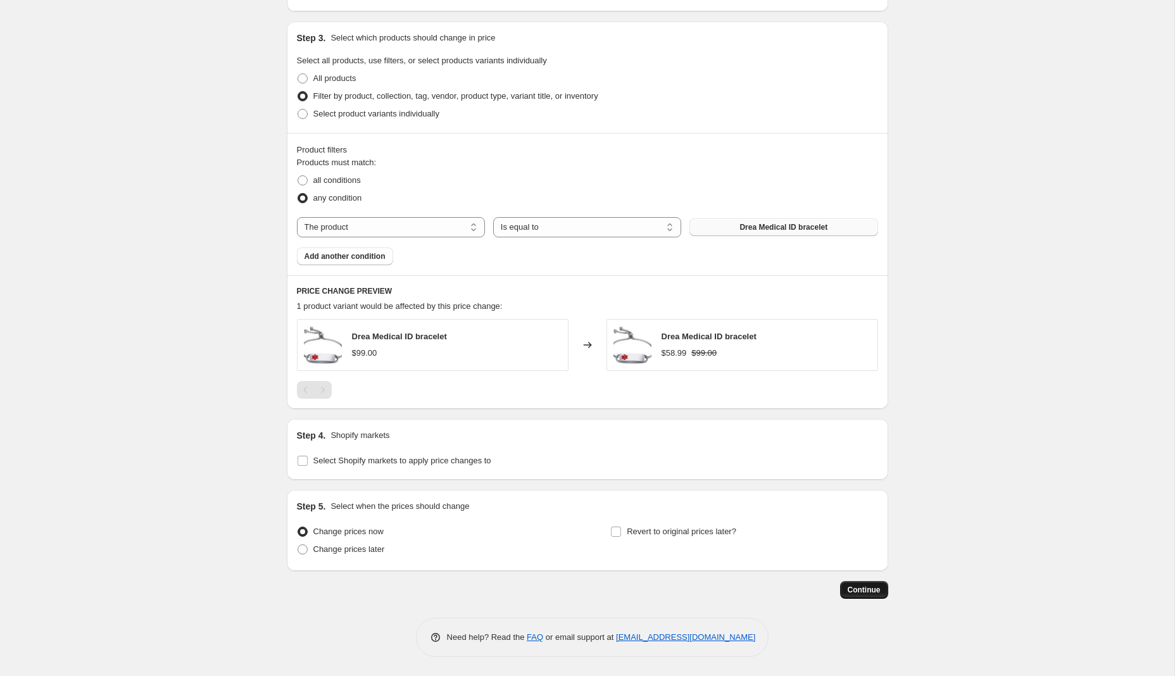
click at [859, 591] on span "Continue" at bounding box center [864, 590] width 33 height 10
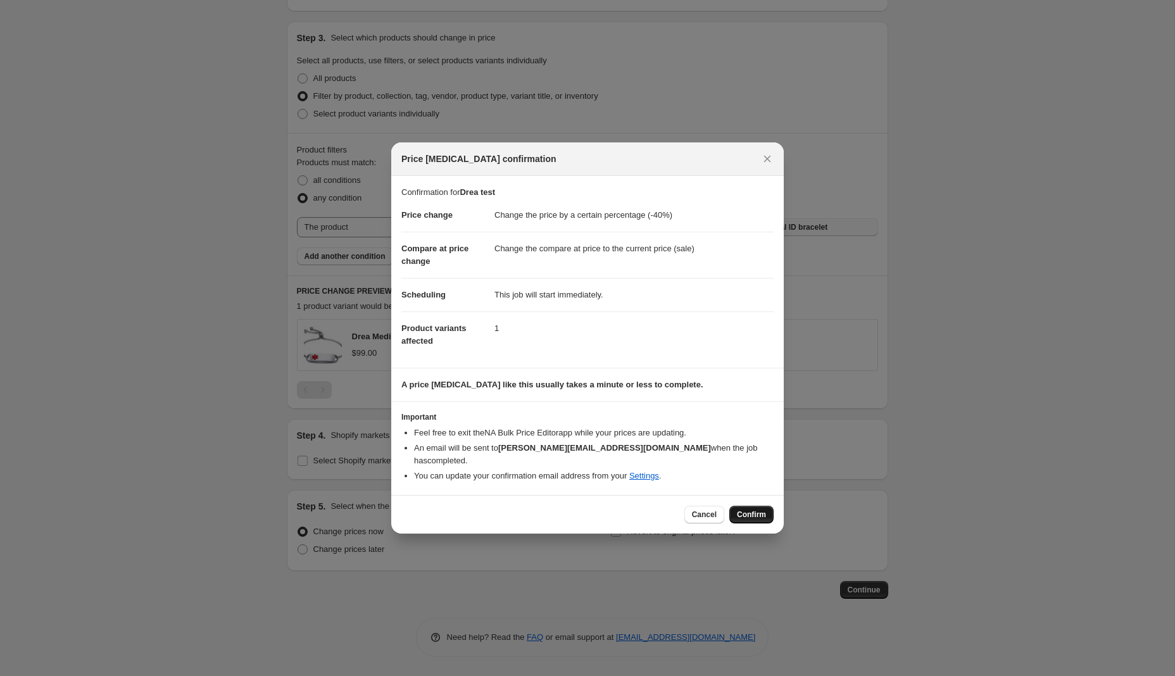
click at [770, 512] on button "Confirm" at bounding box center [752, 515] width 44 height 18
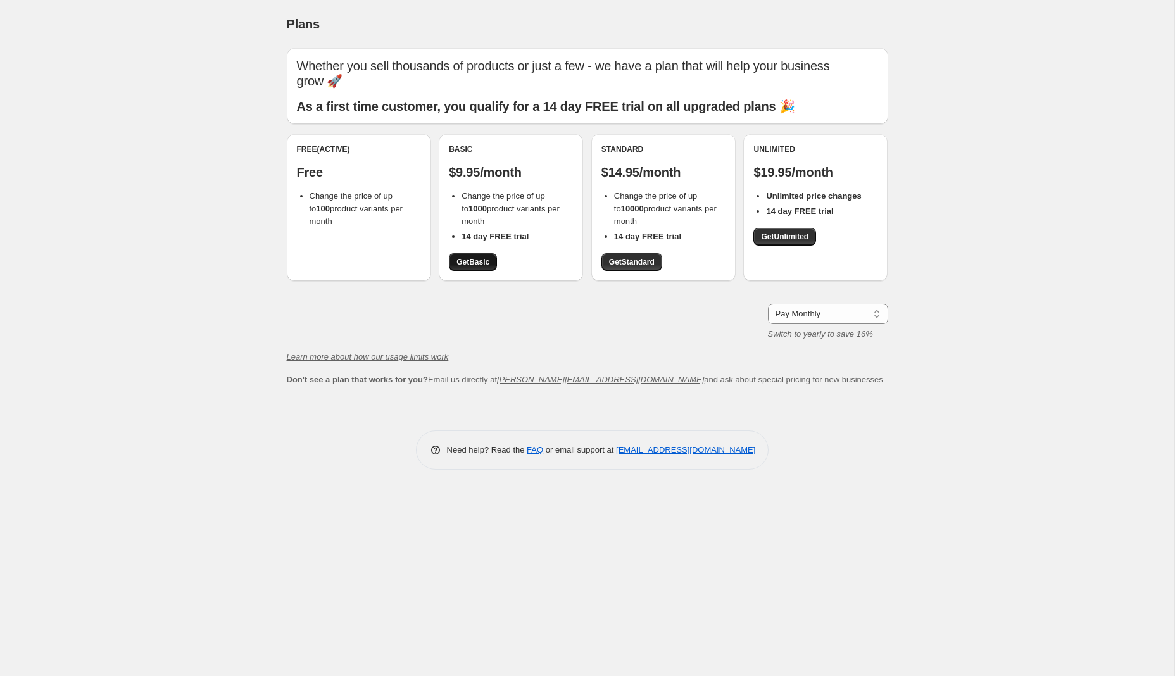
click at [471, 257] on span "Get Basic" at bounding box center [473, 262] width 33 height 10
